Goal: Transaction & Acquisition: Purchase product/service

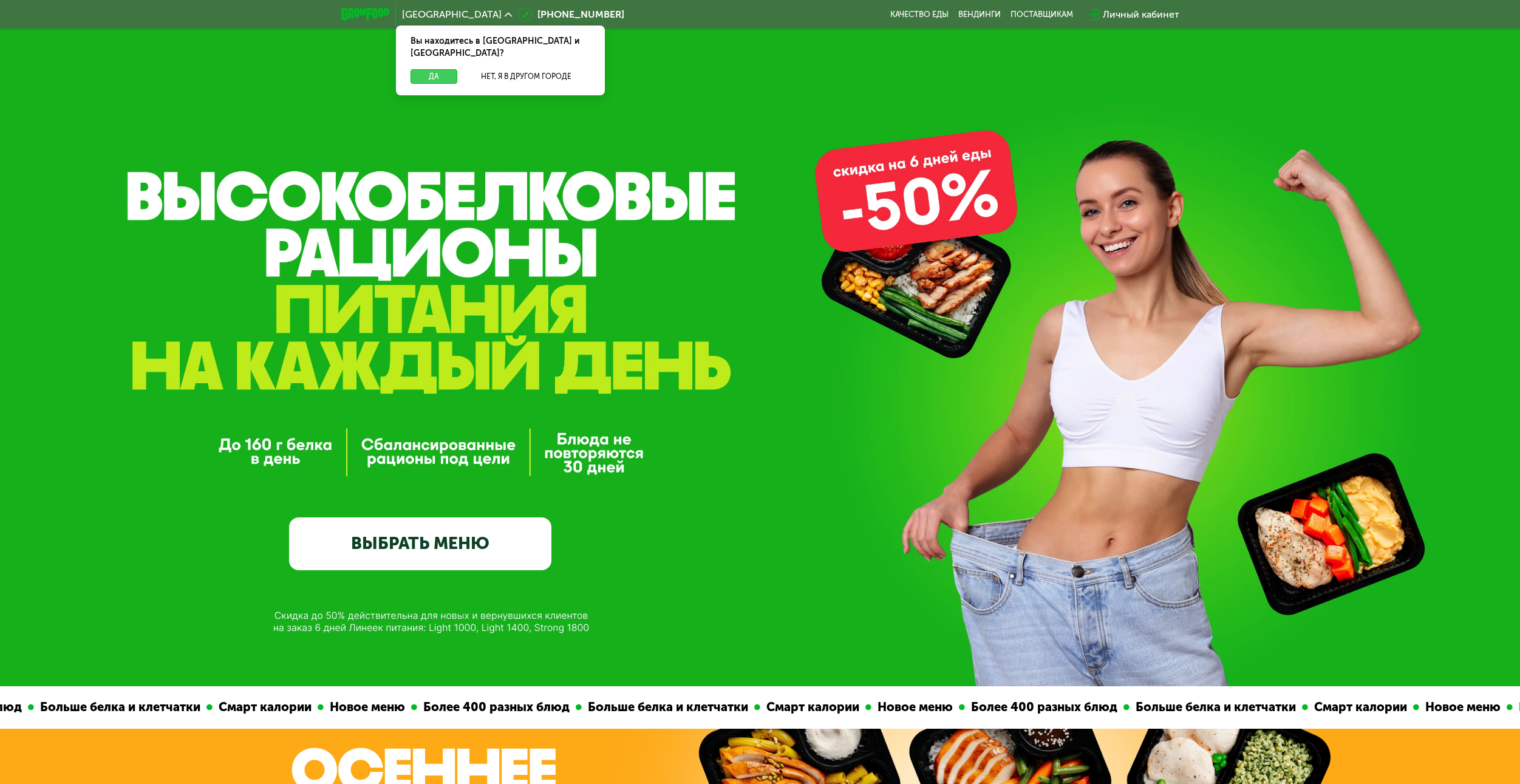
click at [444, 70] on button "Да" at bounding box center [434, 77] width 46 height 14
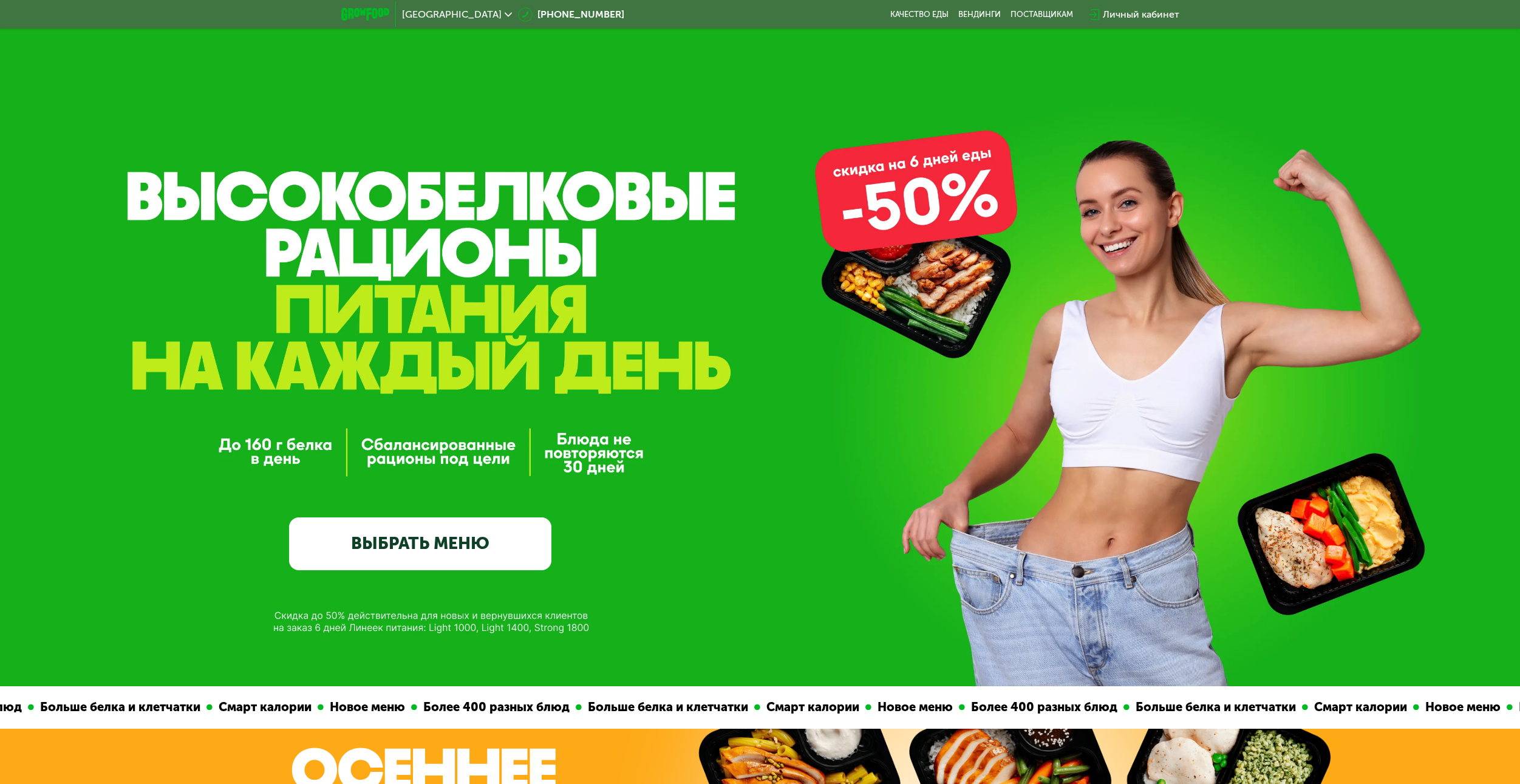
click at [445, 550] on link "ВЫБРАТЬ МЕНЮ" at bounding box center [420, 543] width 263 height 53
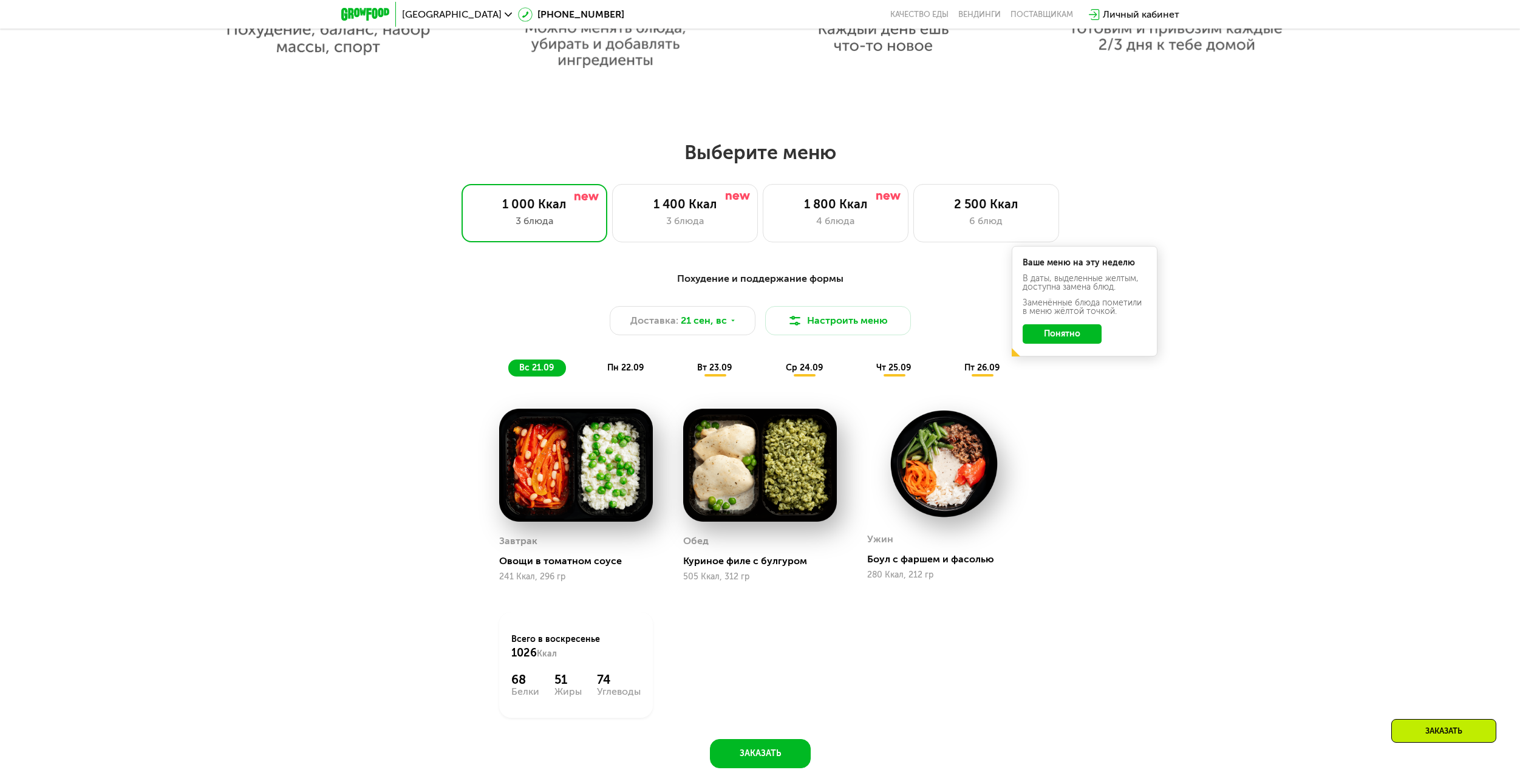
scroll to position [1242, 0]
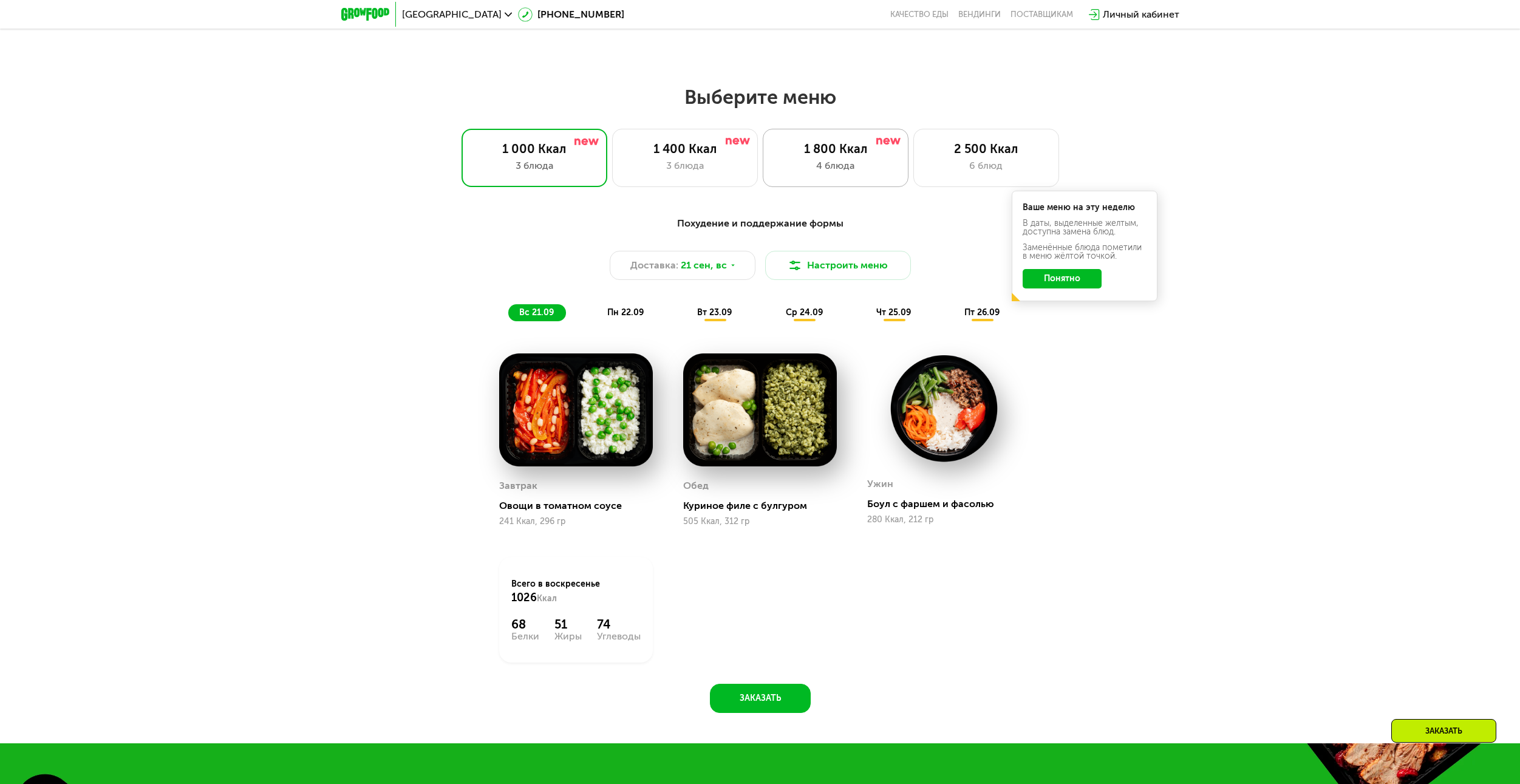
click at [882, 172] on div "4 блюда" at bounding box center [836, 166] width 120 height 14
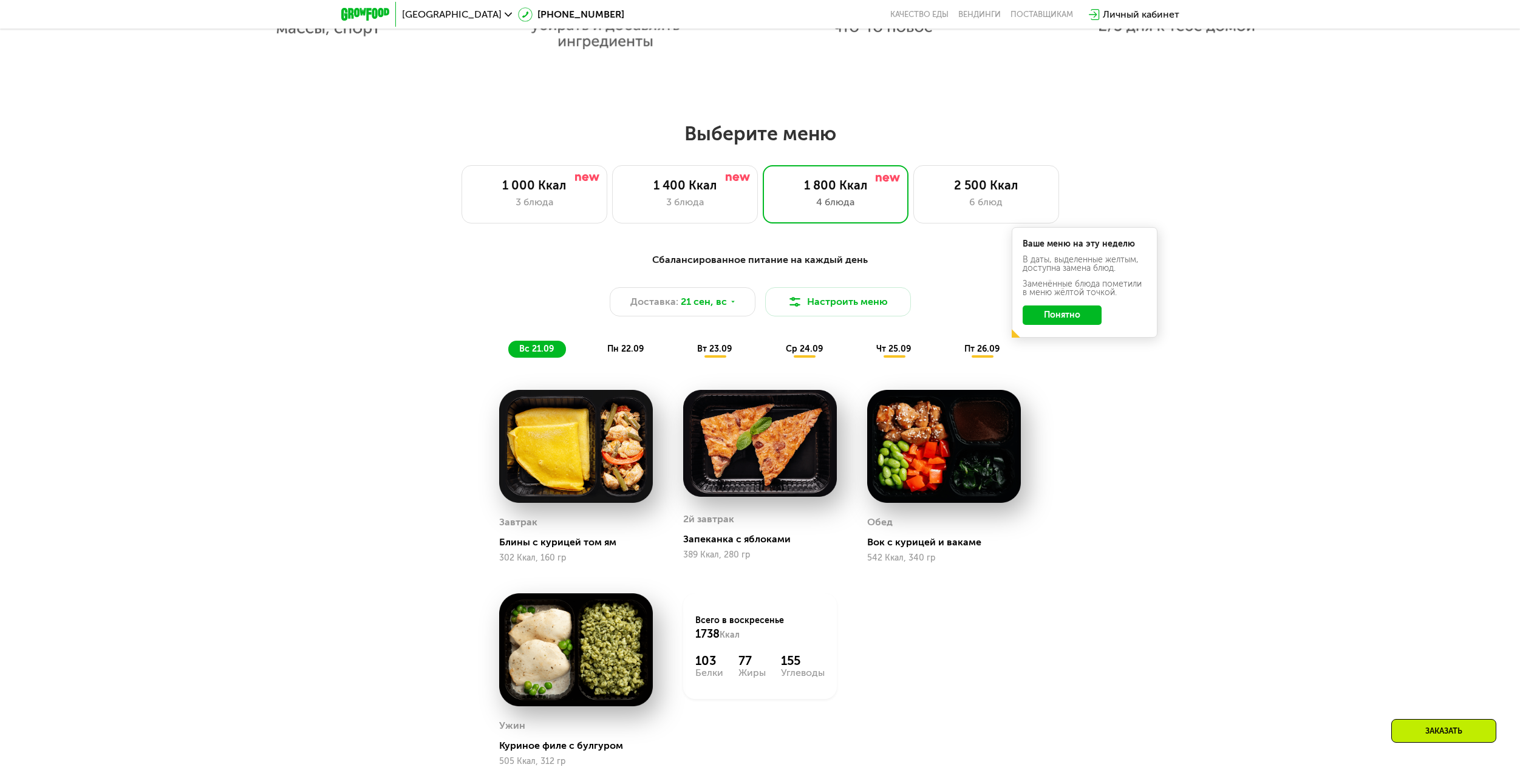
scroll to position [1303, 0]
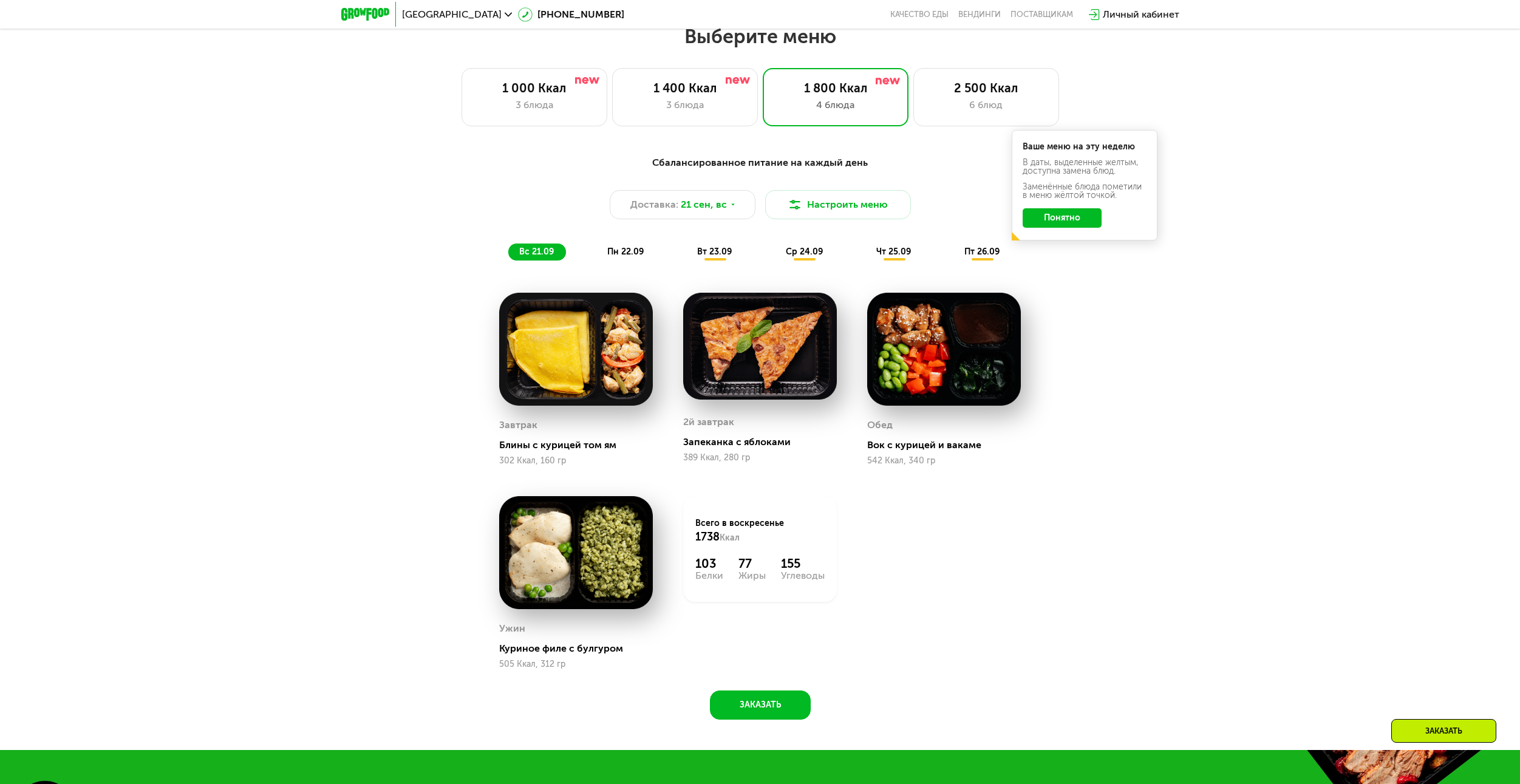
click at [637, 254] on span "пн 22.09" at bounding box center [625, 252] width 37 height 11
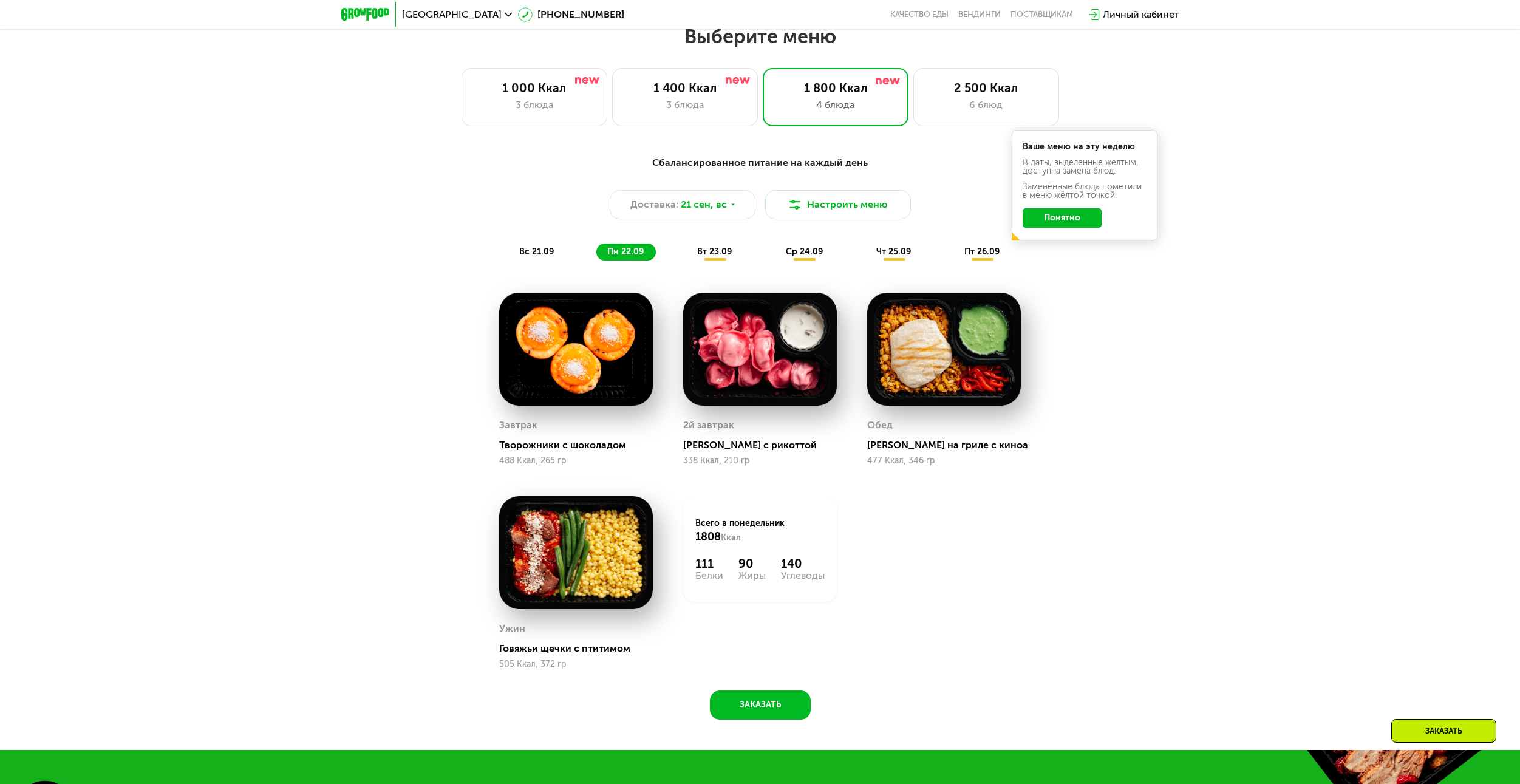
click at [723, 257] on span "вт 23.09" at bounding box center [715, 252] width 35 height 11
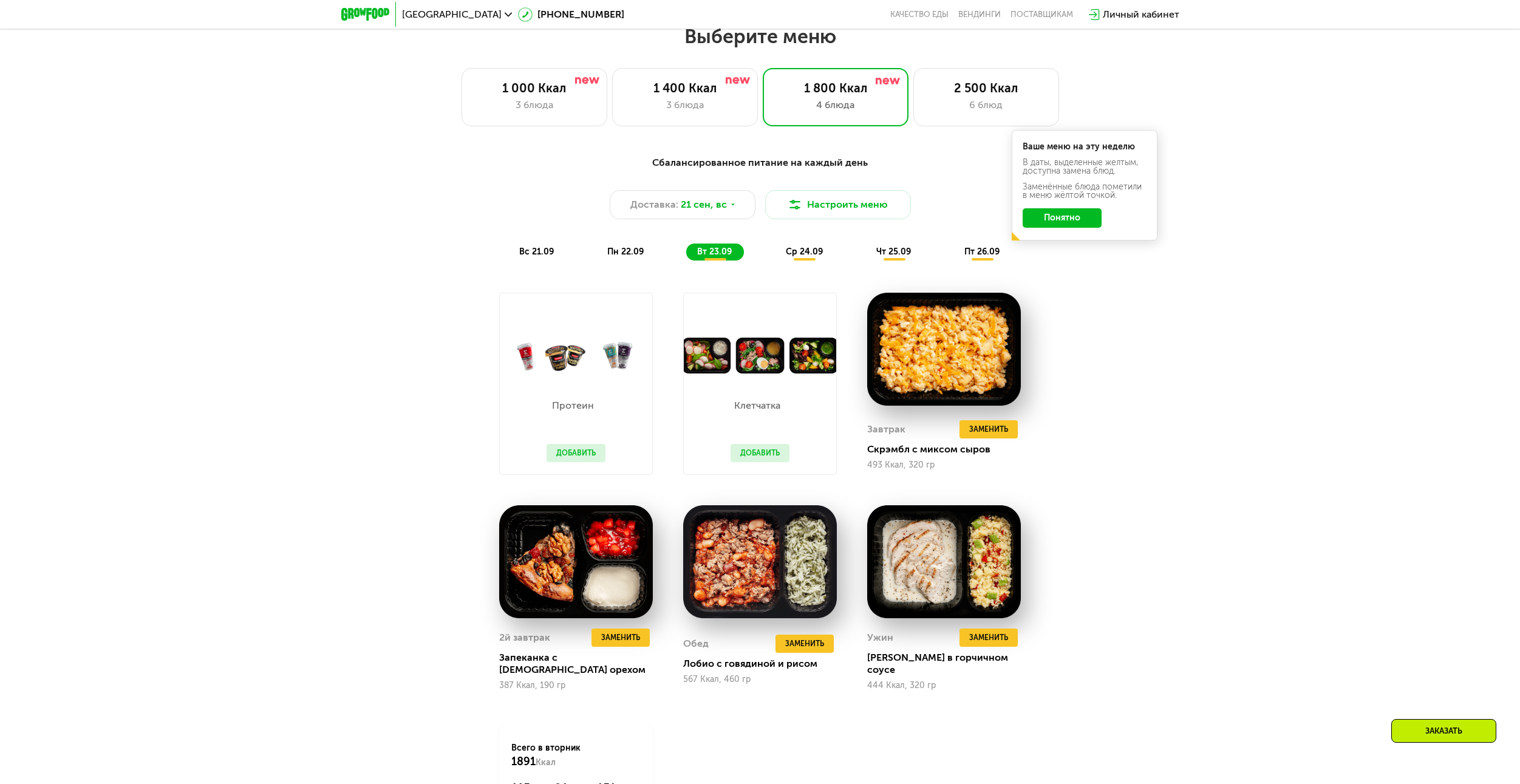
click at [818, 252] on span "ср 24.09" at bounding box center [805, 252] width 37 height 11
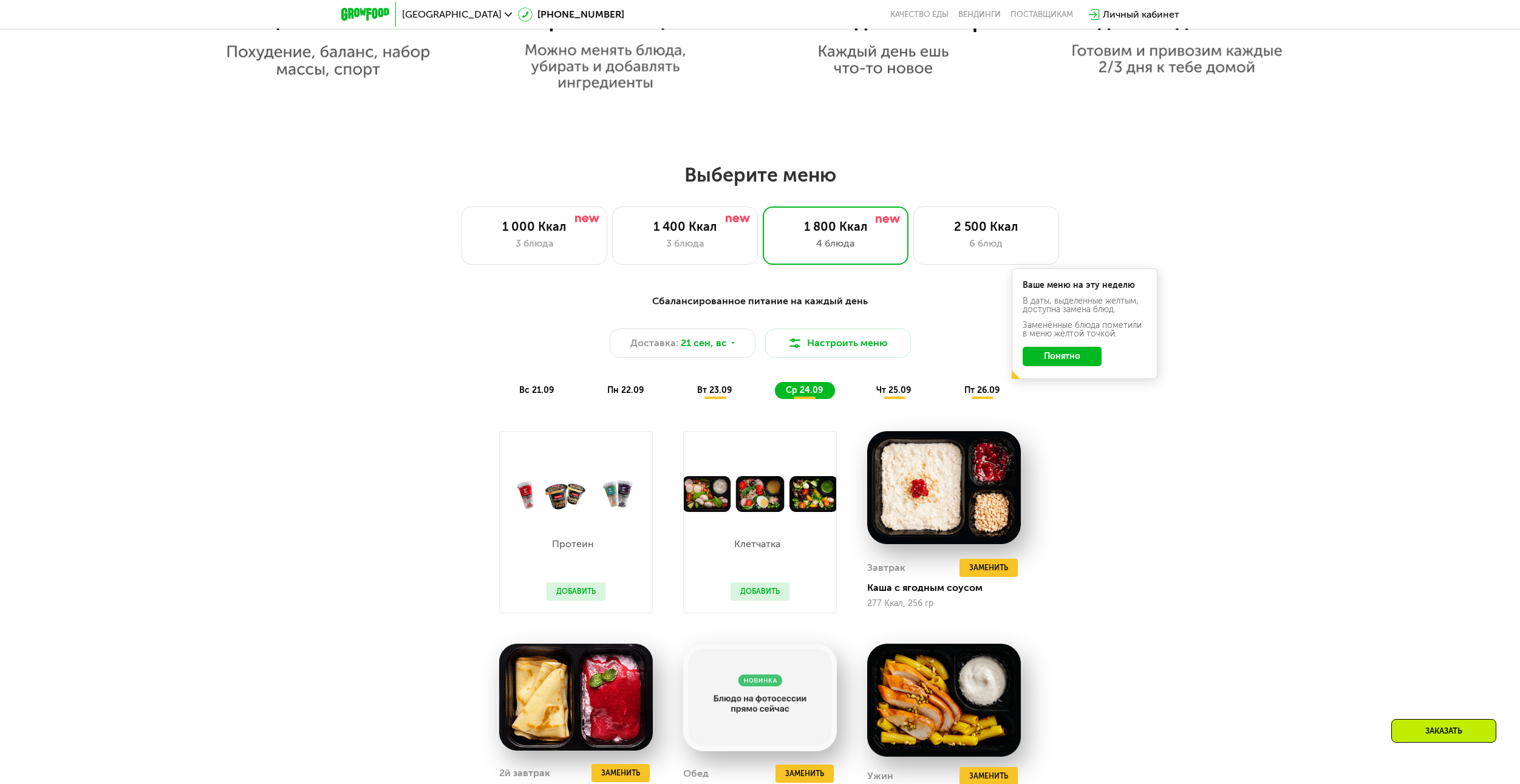
scroll to position [1093, 0]
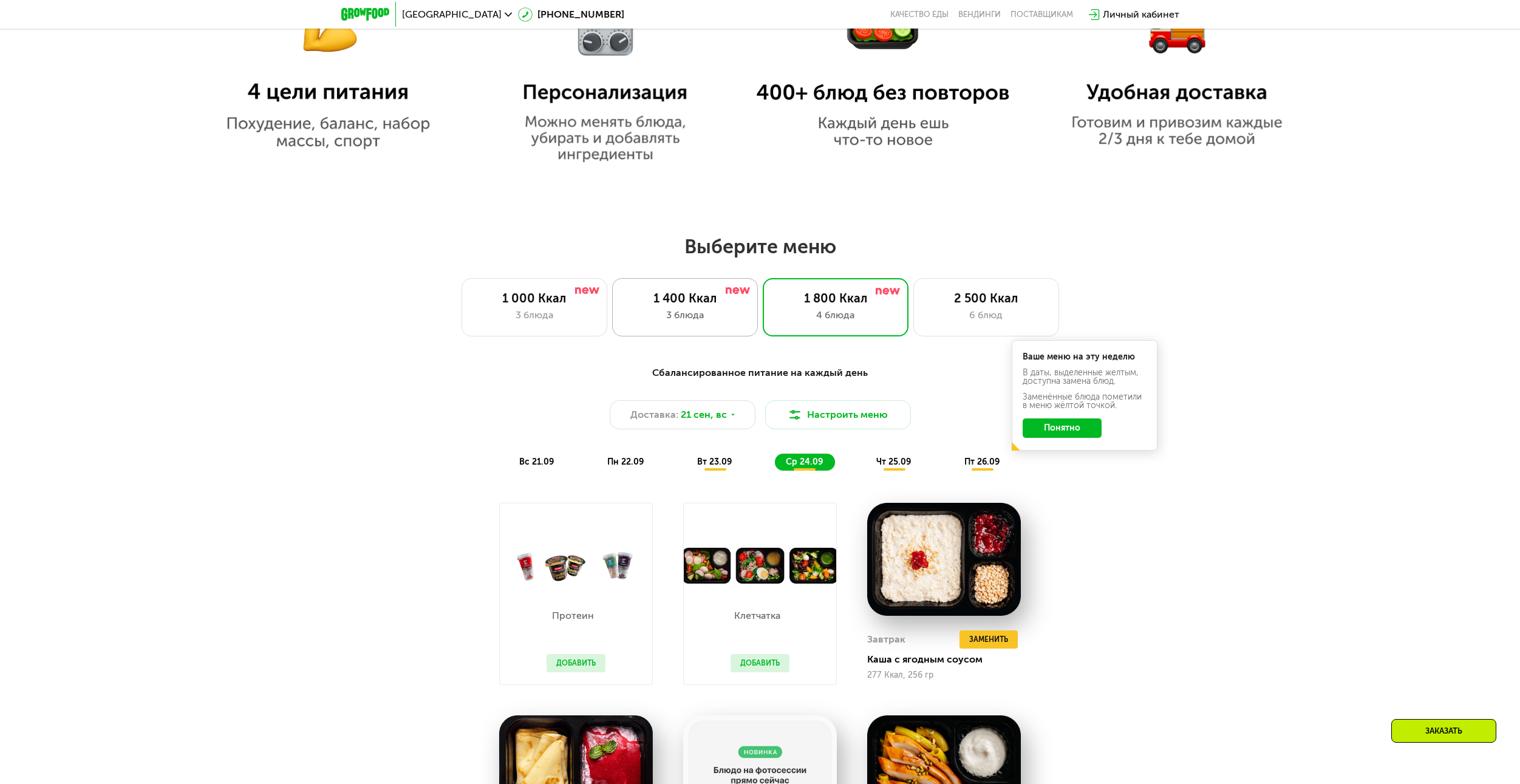
click at [708, 314] on div "3 блюда" at bounding box center [685, 315] width 120 height 14
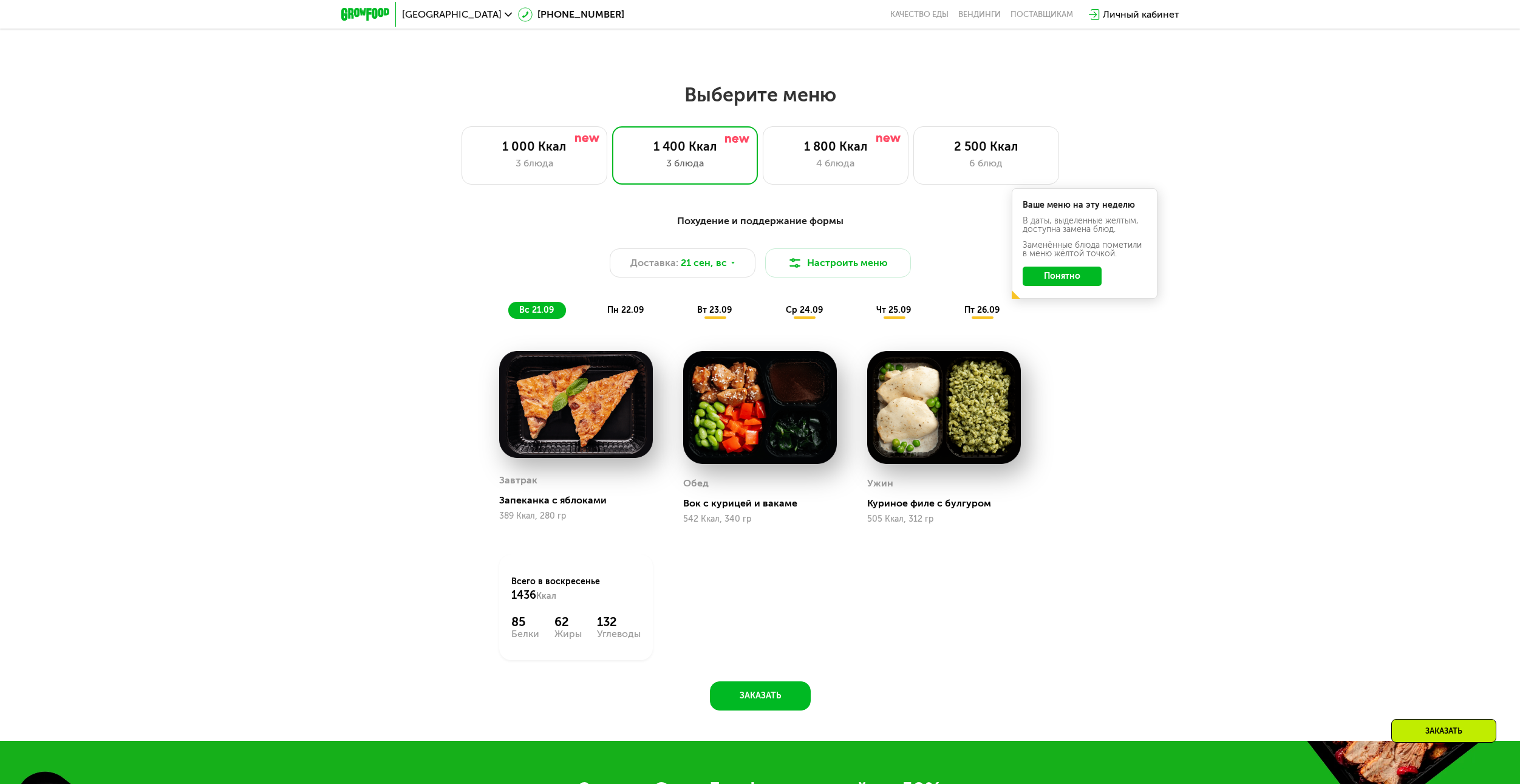
scroll to position [1154, 0]
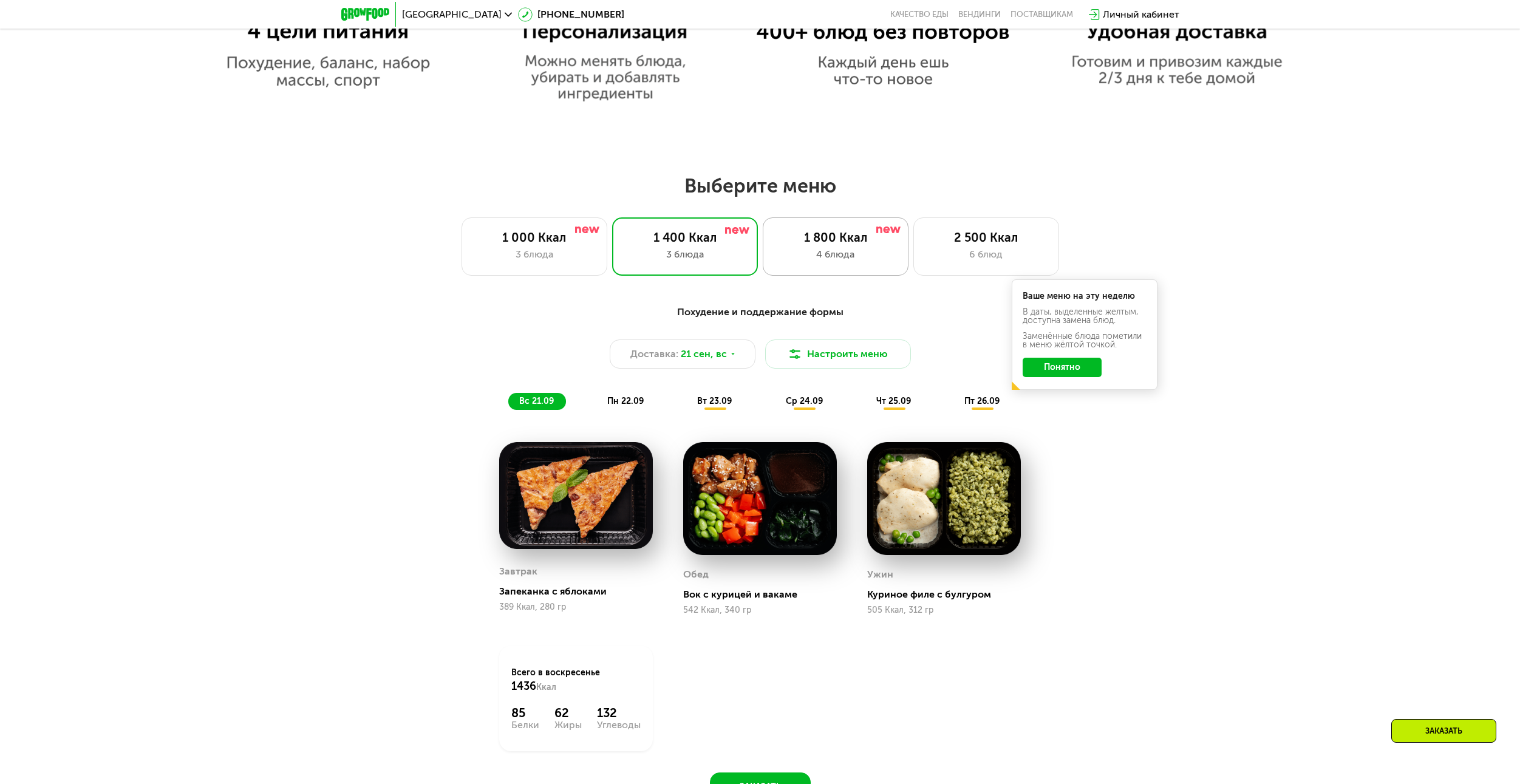
click at [800, 260] on div "4 блюда" at bounding box center [836, 254] width 120 height 14
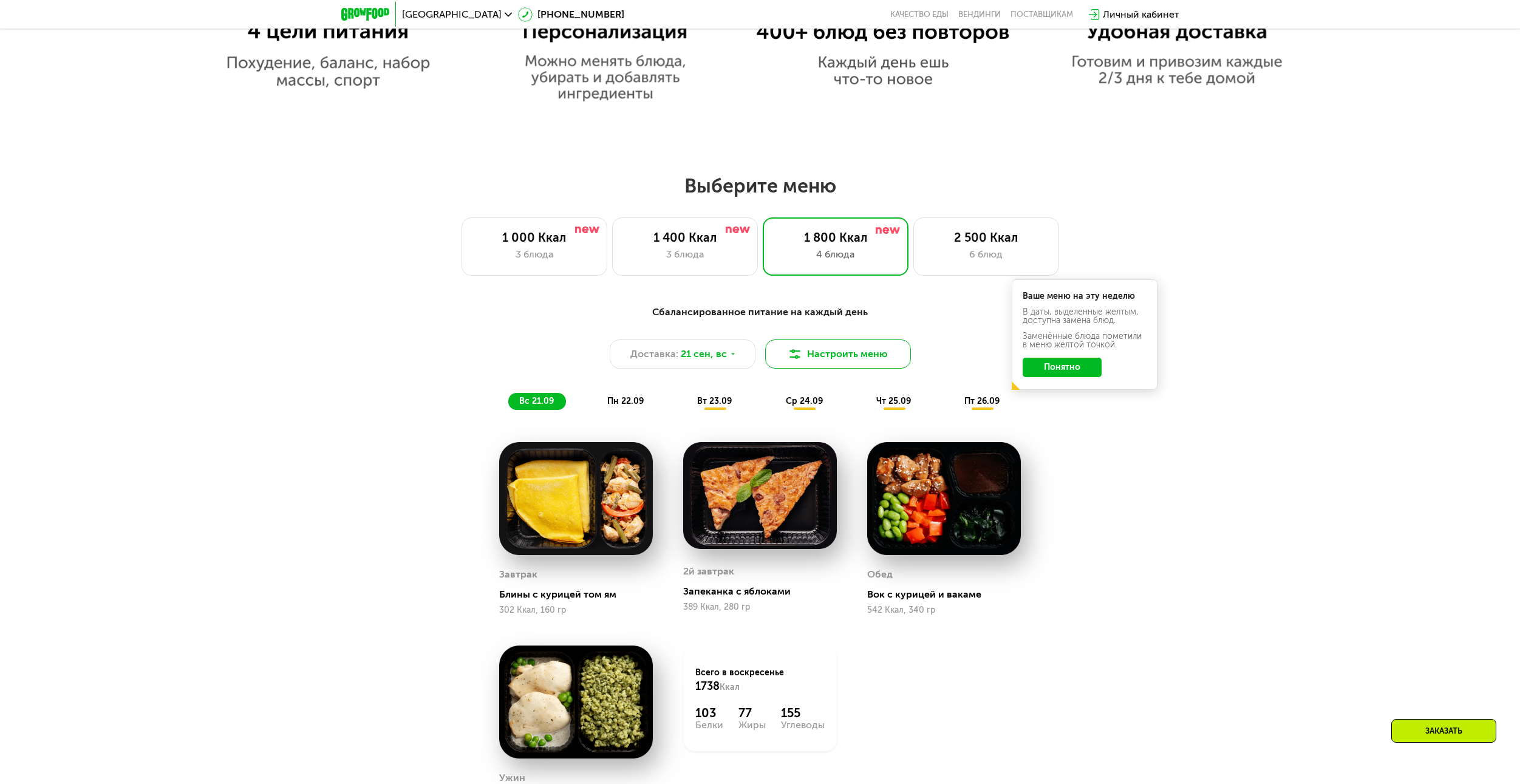
click at [796, 359] on img at bounding box center [795, 354] width 14 height 14
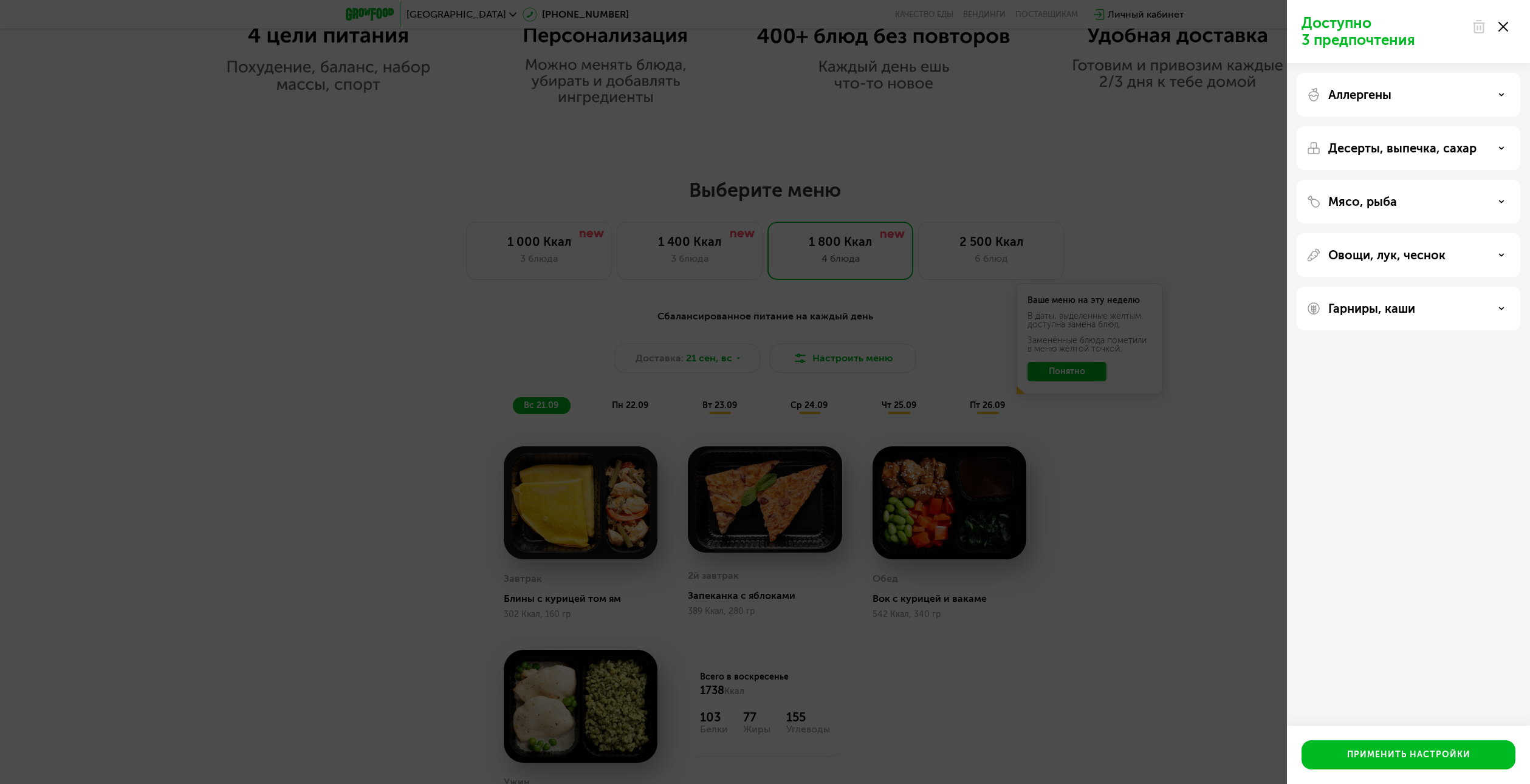
click at [1451, 461] on div "Доступно 3 предпочтения Аллергены Десерты, выпечка, сахар Мясо, рыба Овощи, лук…" at bounding box center [1408, 392] width 243 height 784
click at [1504, 29] on icon at bounding box center [1502, 27] width 10 height 10
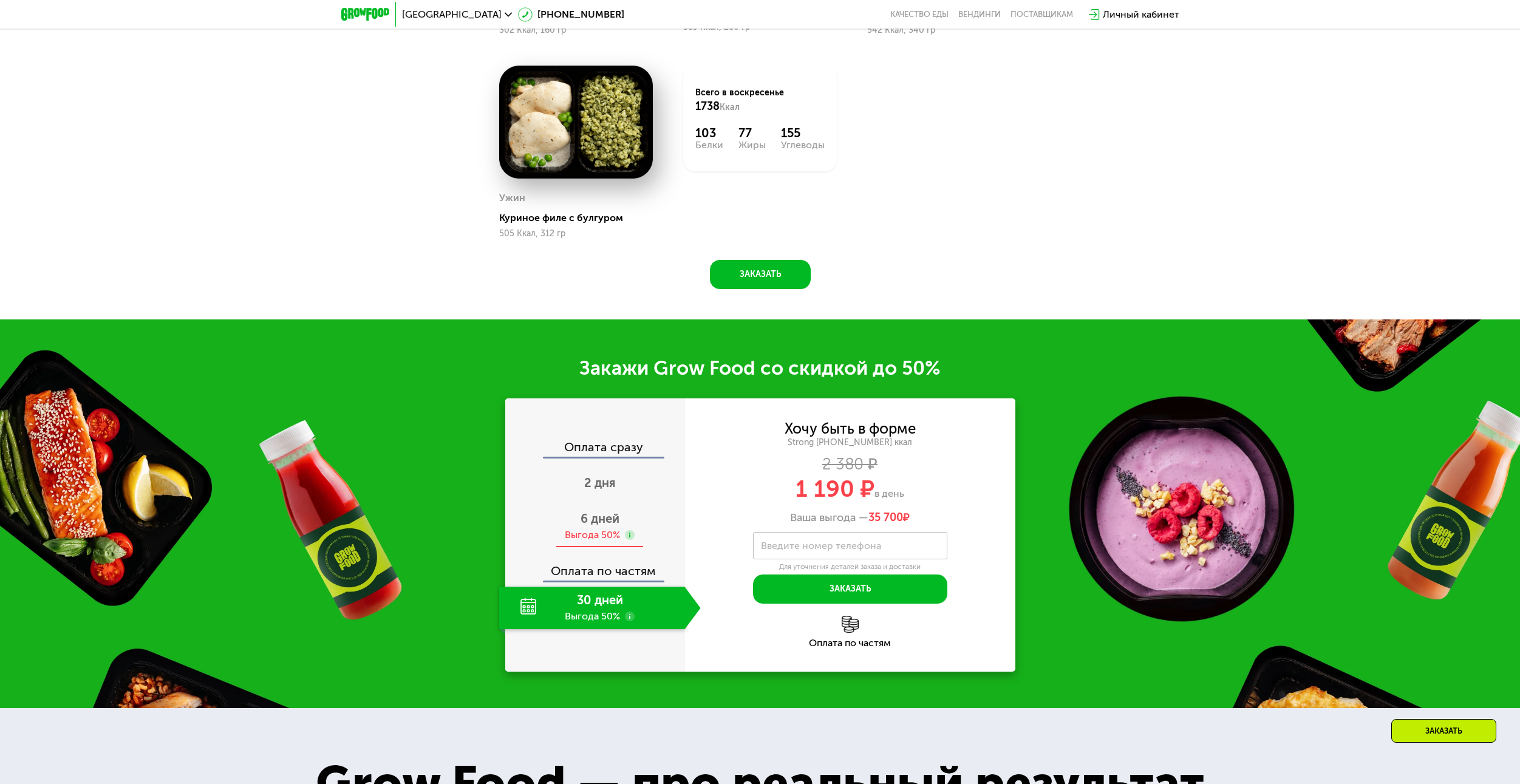
scroll to position [1762, 0]
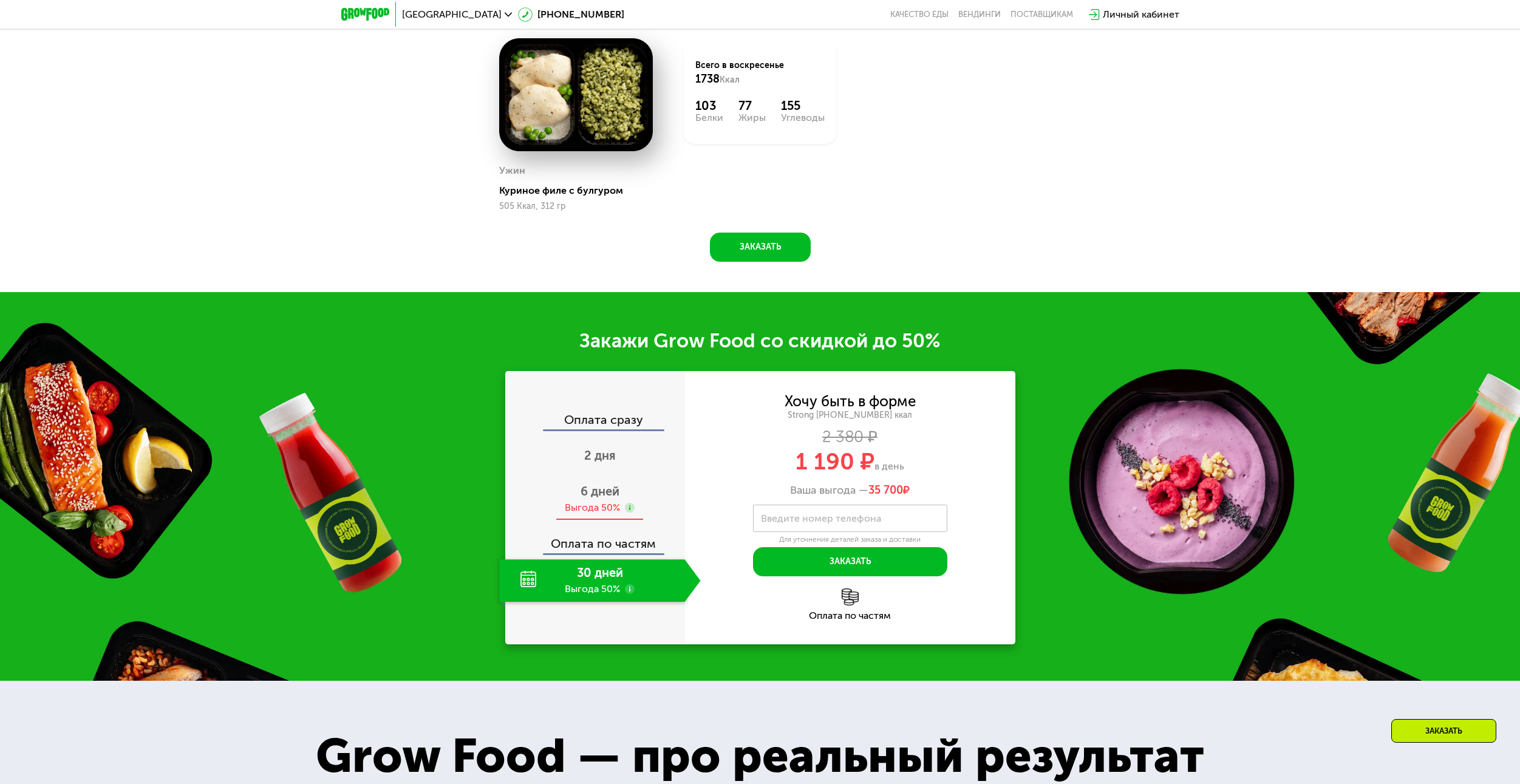
click at [587, 499] on span "6 дней" at bounding box center [600, 491] width 39 height 14
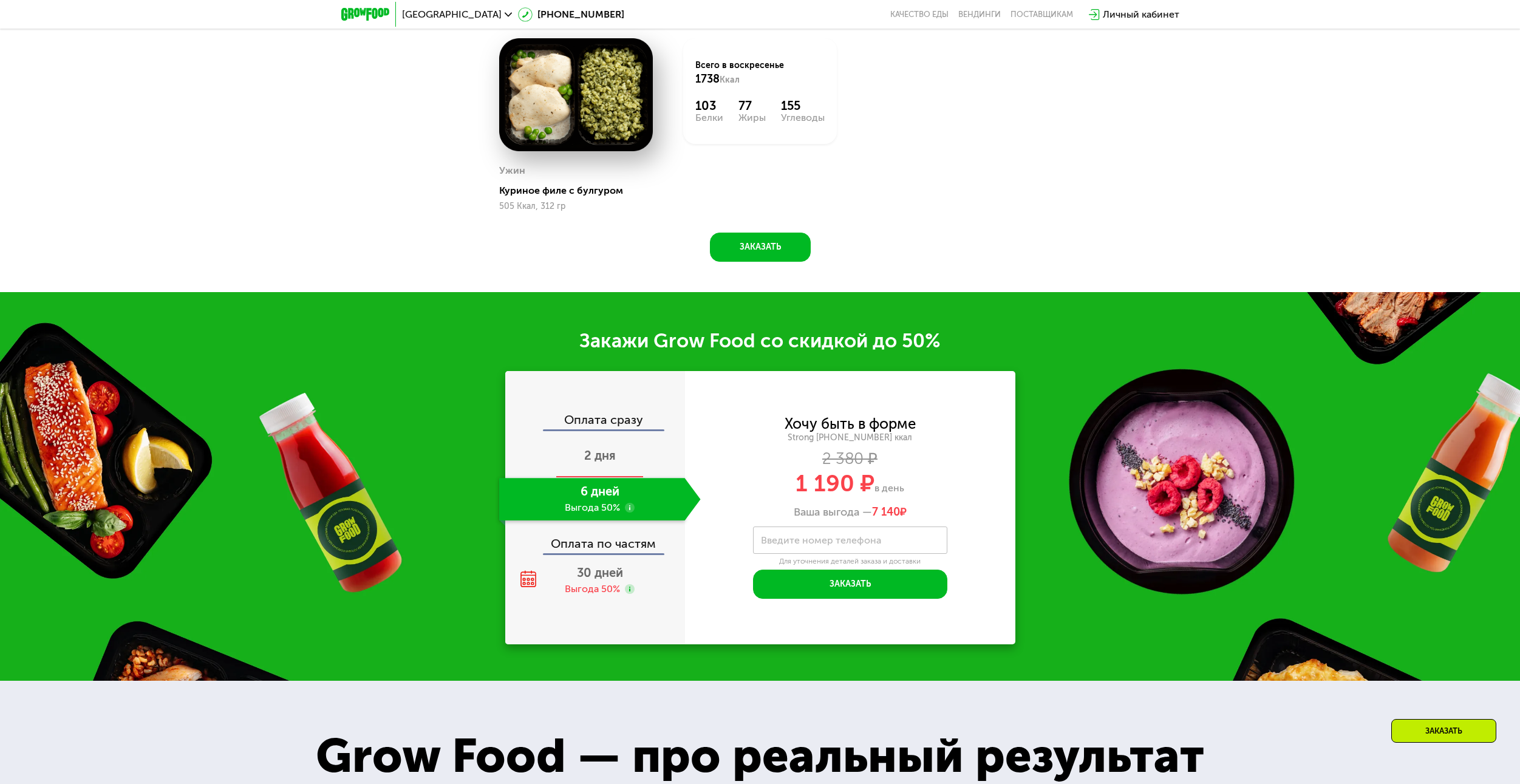
click at [582, 458] on div "2 дня" at bounding box center [600, 457] width 202 height 43
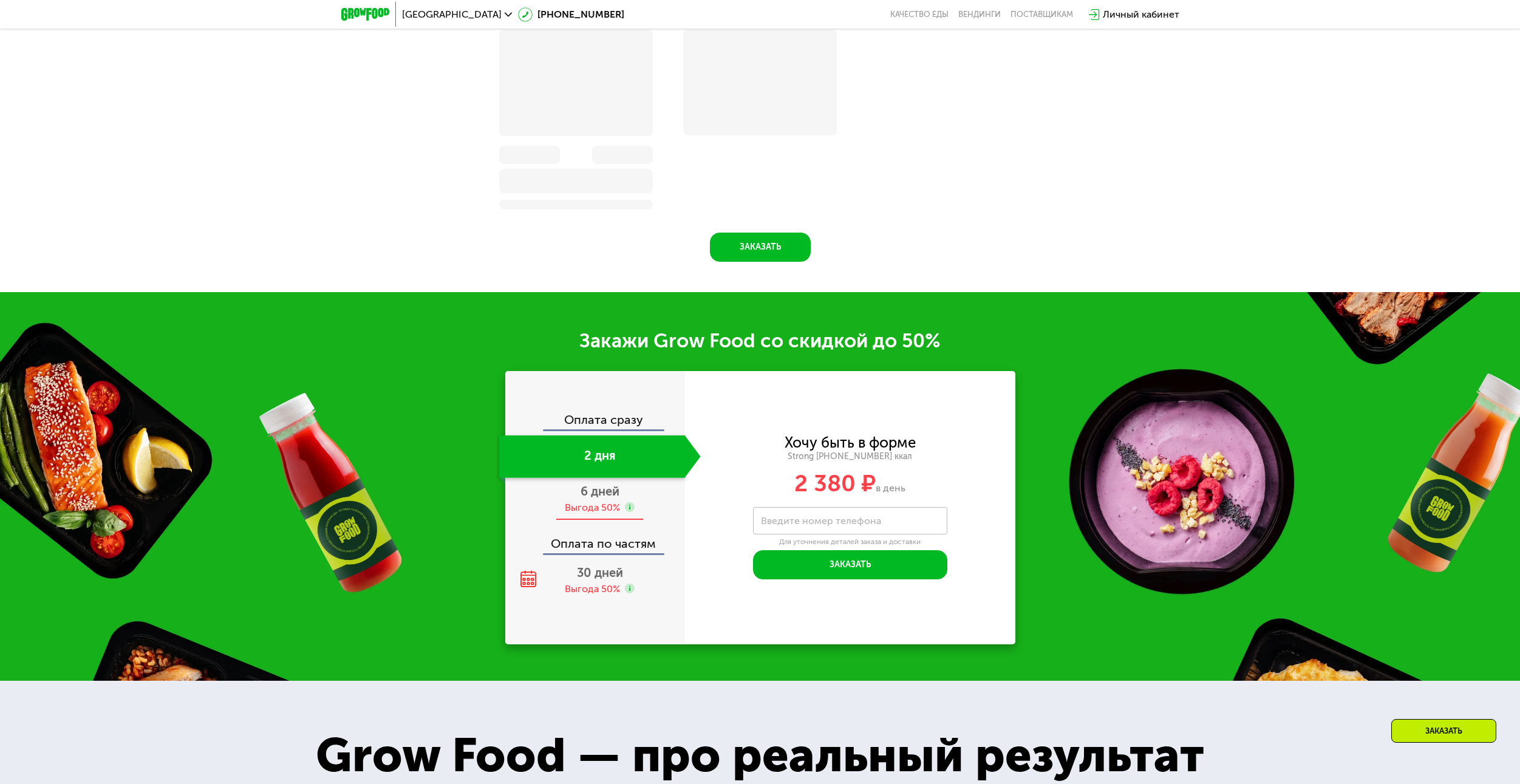
click at [594, 499] on span "6 дней" at bounding box center [600, 491] width 39 height 14
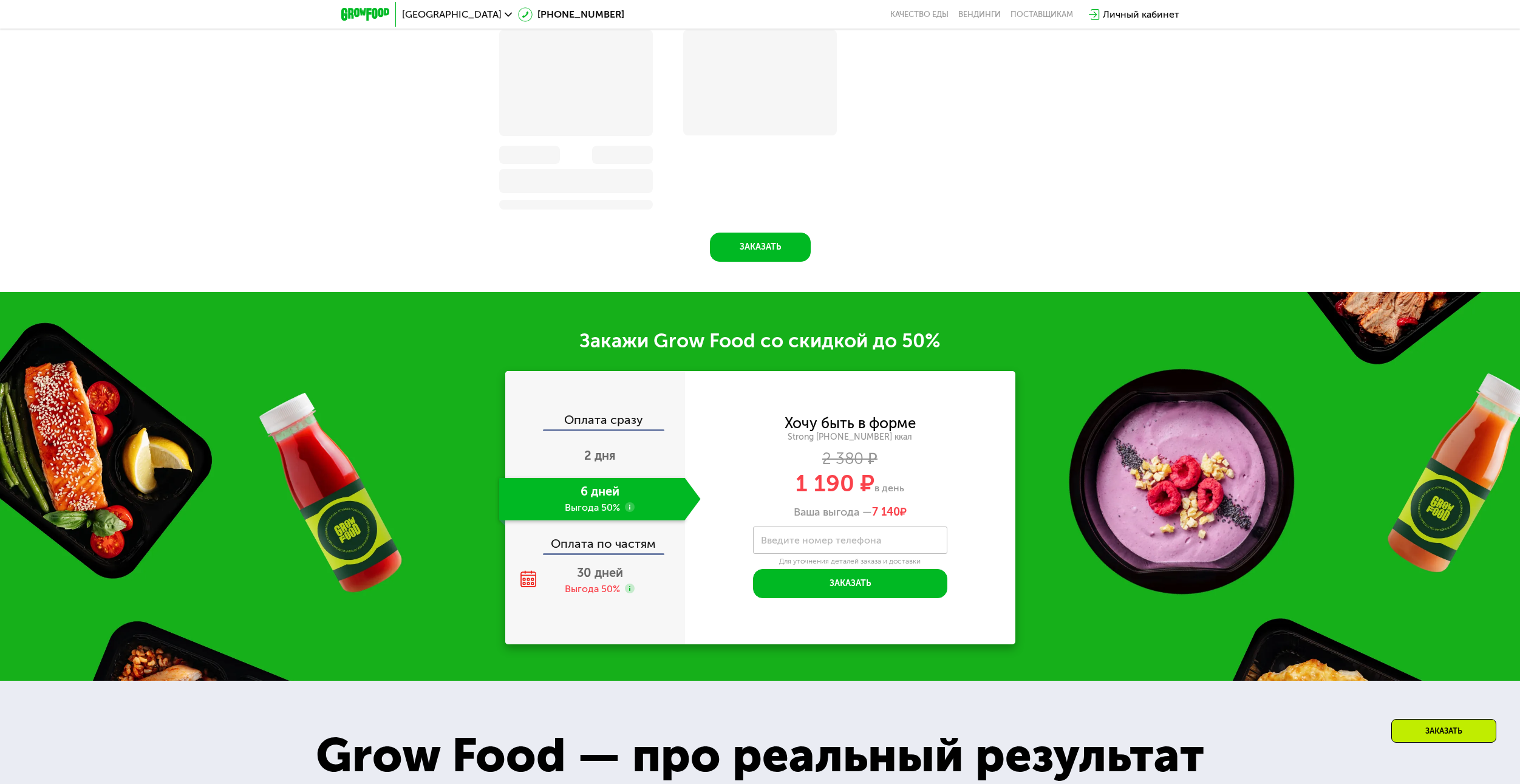
scroll to position [1762, 0]
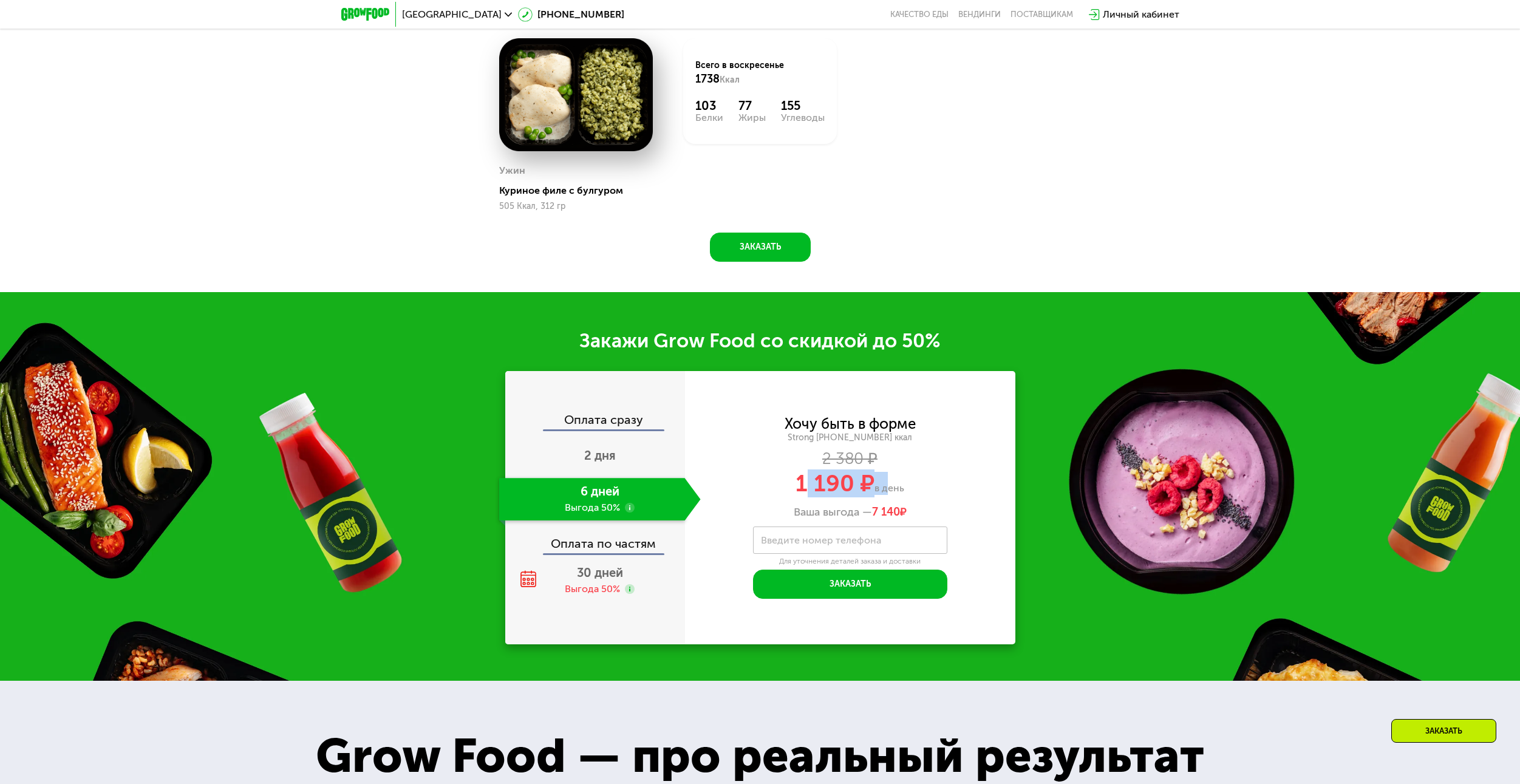
drag, startPoint x: 806, startPoint y: 495, endPoint x: 882, endPoint y: 486, distance: 76.5
click at [882, 486] on div "1 190 ₽ в день" at bounding box center [850, 483] width 330 height 23
click at [882, 486] on span "в день" at bounding box center [889, 488] width 29 height 12
drag, startPoint x: 847, startPoint y: 516, endPoint x: 881, endPoint y: 518, distance: 34.1
click at [881, 518] on div "Ваша выгода — 7 140 ₽" at bounding box center [850, 512] width 330 height 13
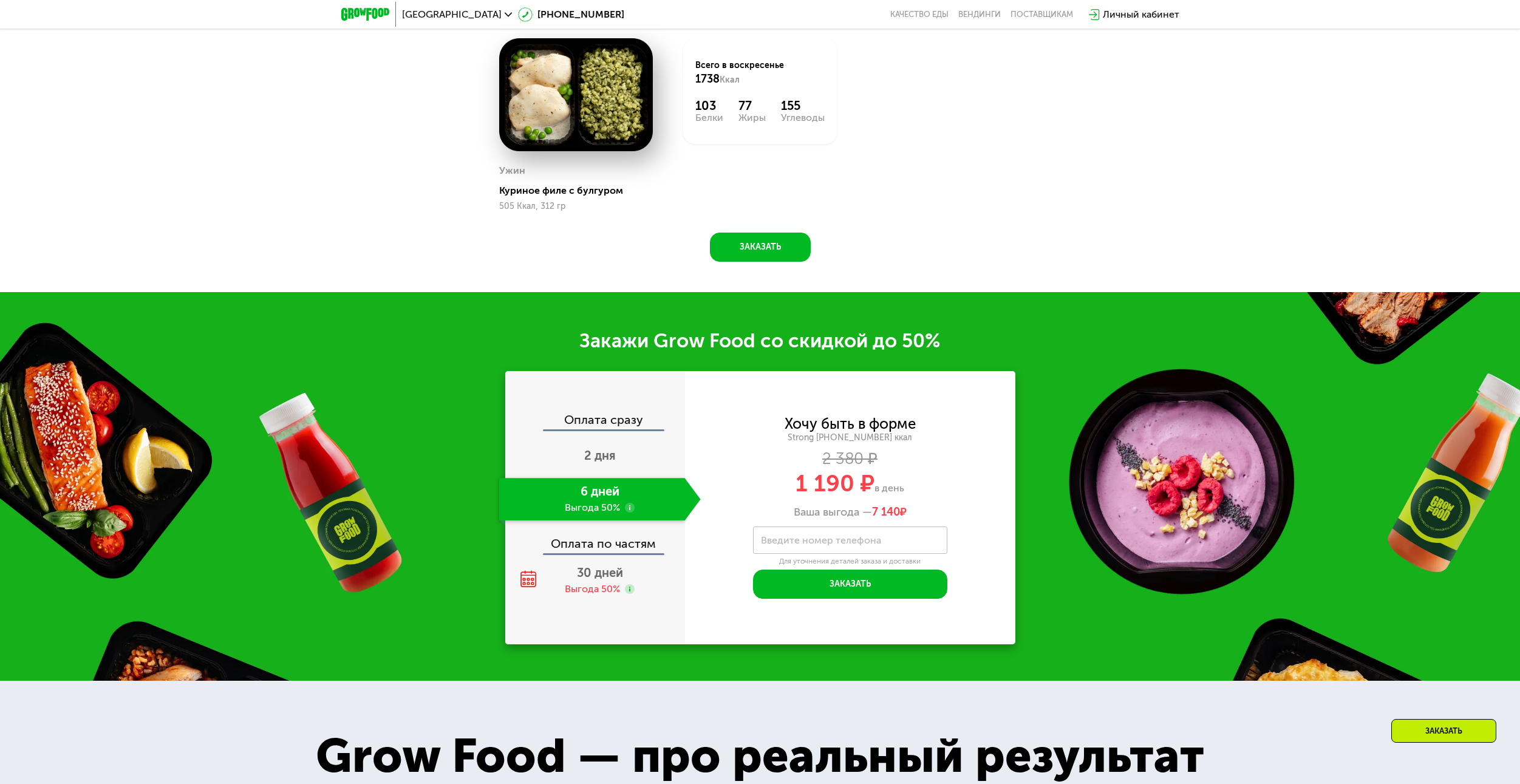
click at [890, 516] on span "7 140" at bounding box center [886, 512] width 28 height 13
drag, startPoint x: 797, startPoint y: 485, endPoint x: 872, endPoint y: 488, distance: 75.1
click at [872, 488] on span "1 190 ₽" at bounding box center [835, 483] width 79 height 28
click at [877, 488] on span "в день" at bounding box center [889, 488] width 29 height 12
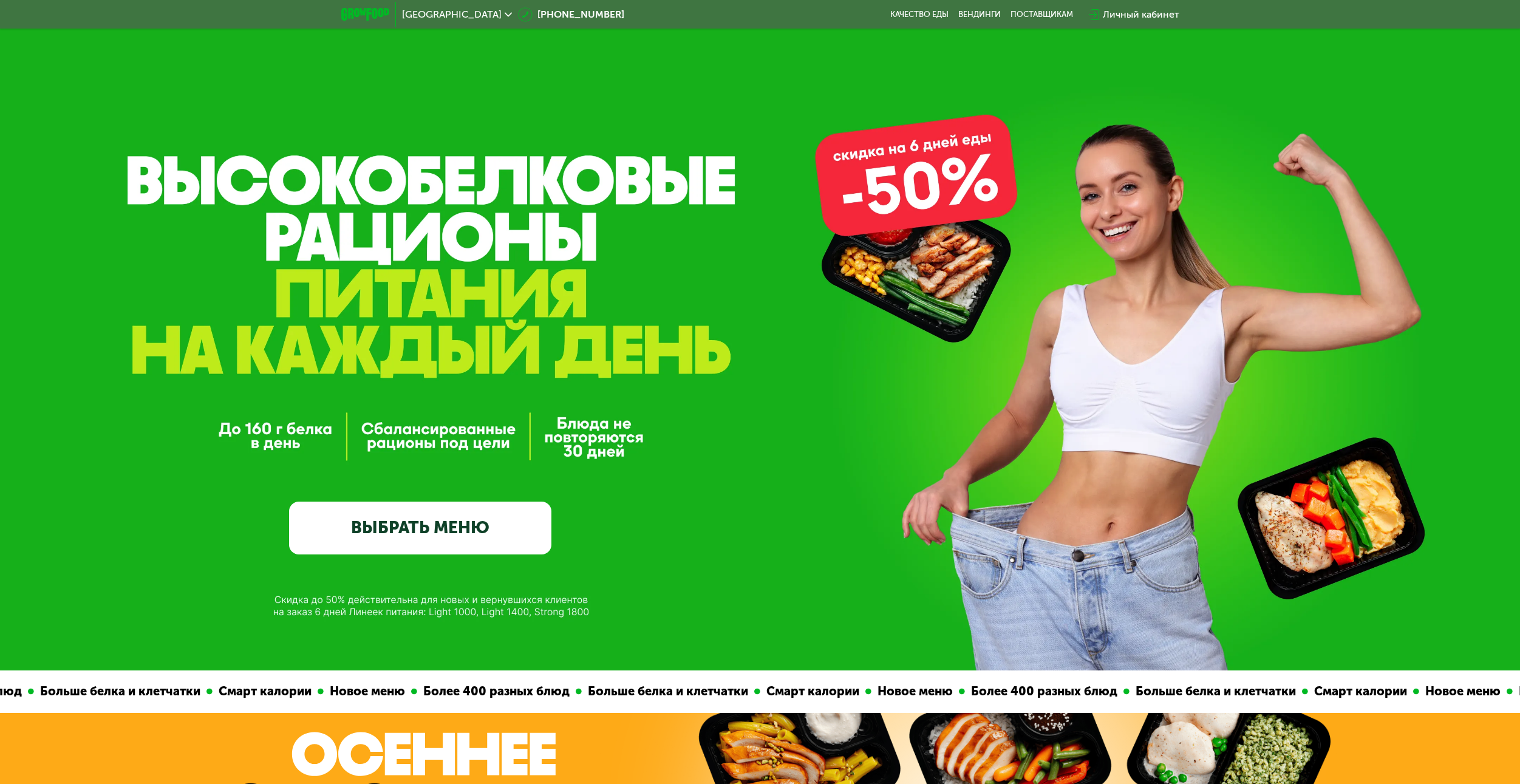
scroll to position [0, 0]
